Goal: Register for event/course

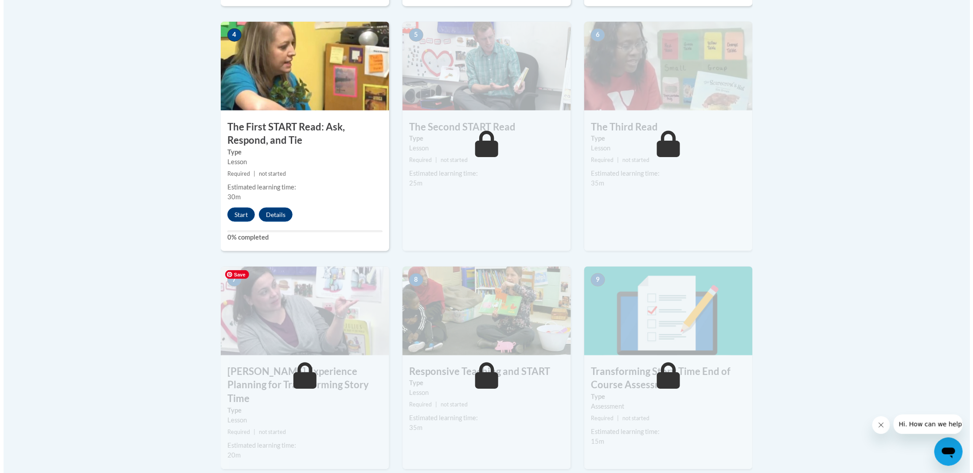
scroll to position [521, 0]
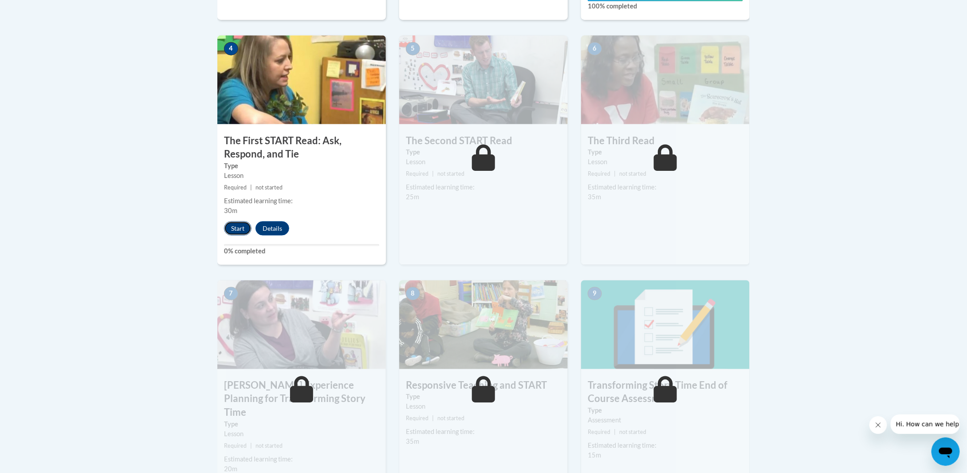
click at [238, 231] on button "Start" at bounding box center [237, 228] width 27 height 14
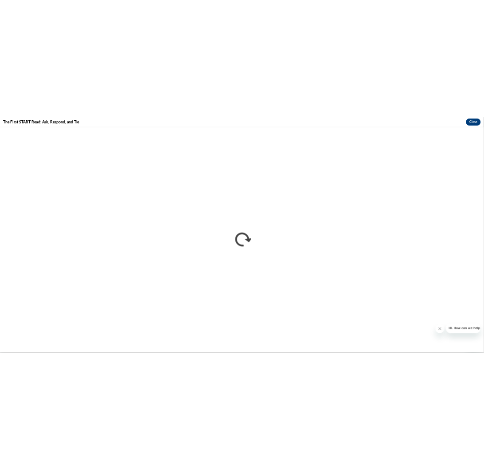
scroll to position [0, 0]
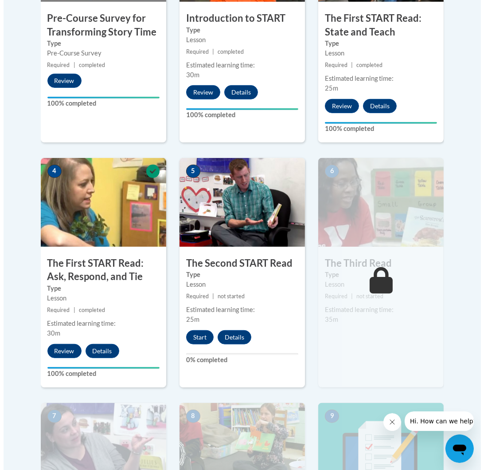
scroll to position [399, 0]
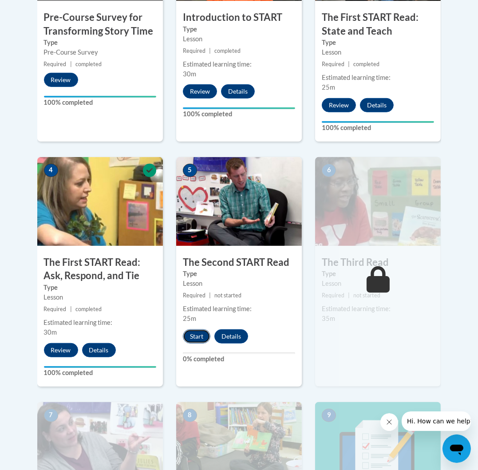
click at [201, 337] on button "Start" at bounding box center [196, 336] width 27 height 14
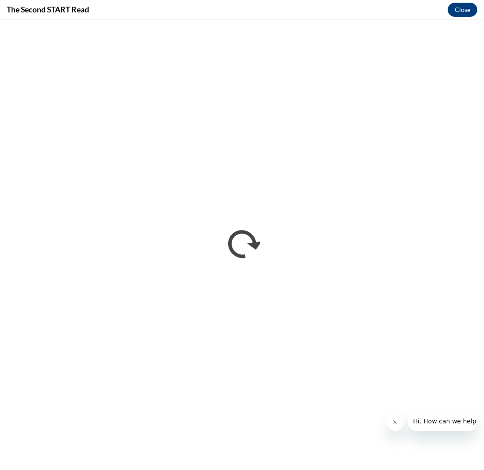
scroll to position [0, 0]
